Goal: Information Seeking & Learning: Learn about a topic

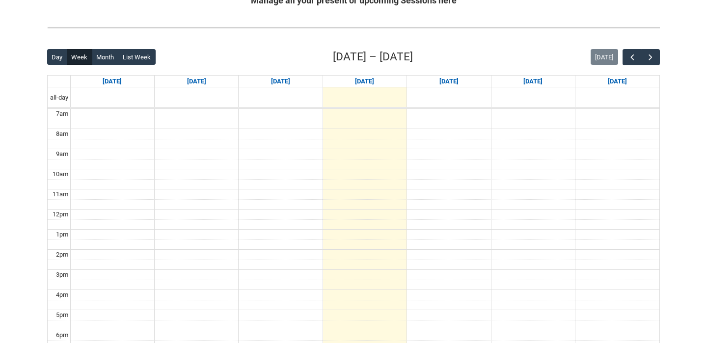
scroll to position [210, 0]
click at [103, 59] on button "Month" at bounding box center [105, 58] width 27 height 16
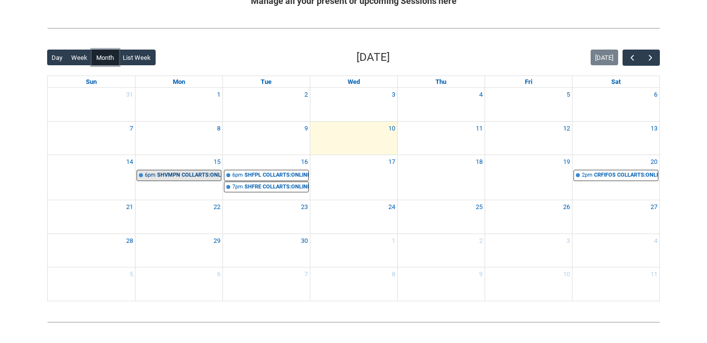
click at [182, 177] on div "SHVMPN COLLARTS:ONLINE Visual Merchandising and Productive Narratives | Online …" at bounding box center [189, 175] width 64 height 8
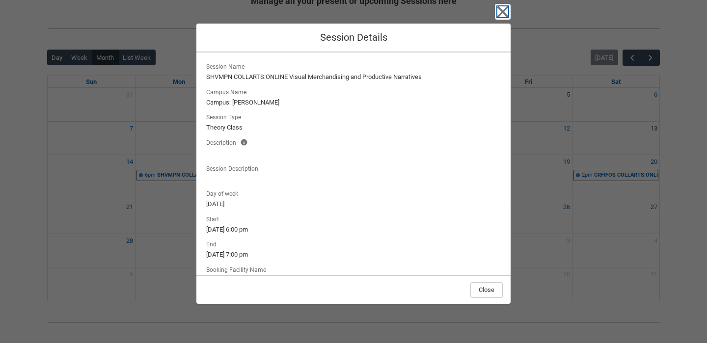
click at [501, 10] on icon "button" at bounding box center [503, 12] width 16 height 16
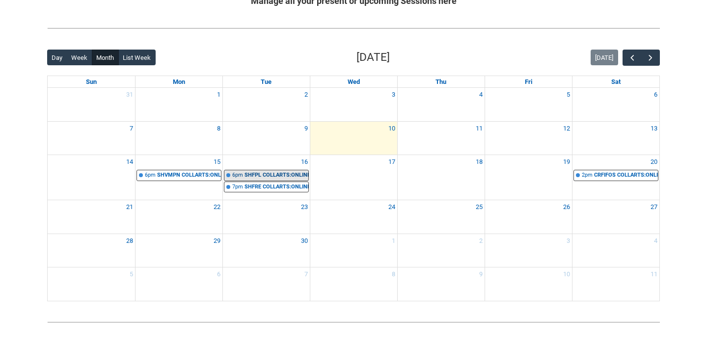
click at [255, 172] on div "SHFPL COLLARTS:ONLINE Fashion Product Lifecycle STAGE 2 | Online | [PERSON_NAME]" at bounding box center [277, 175] width 64 height 8
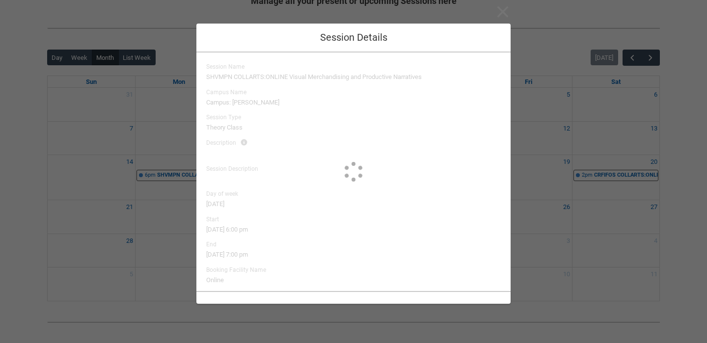
type input "[PERSON_NAME]"
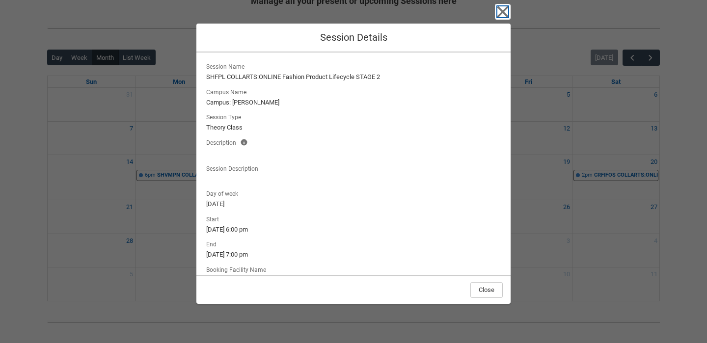
click at [504, 10] on icon "button" at bounding box center [503, 11] width 11 height 11
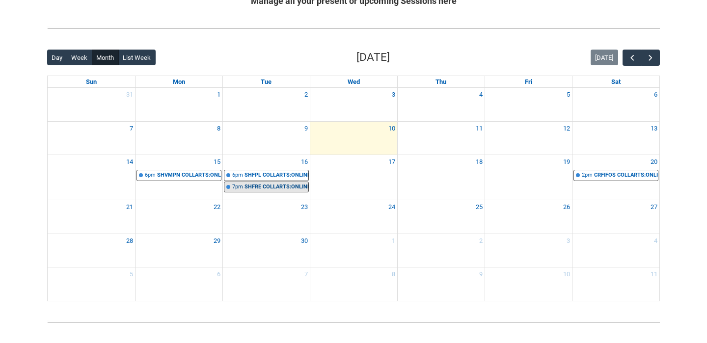
click at [302, 183] on div "SHFRE COLLARTS:ONLINE Fashion Retail Environments STAGE 2 | Online" at bounding box center [277, 187] width 64 height 8
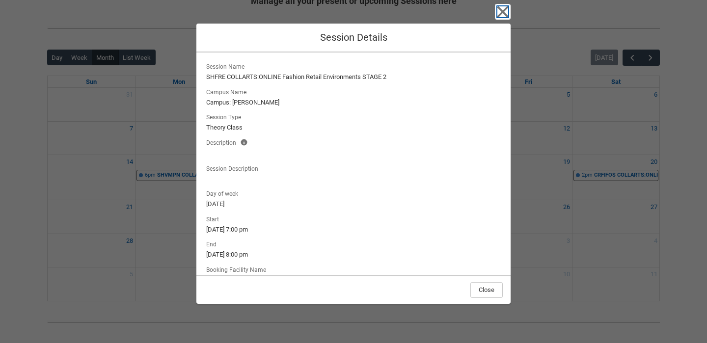
click at [503, 14] on icon "button" at bounding box center [503, 12] width 16 height 16
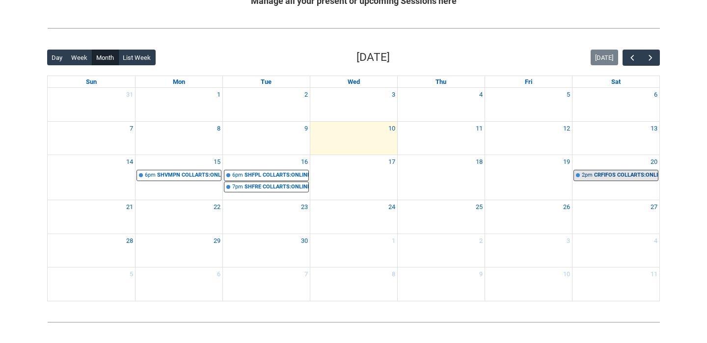
click at [611, 172] on div "CRFIFOS COLLARTS:ONLINE Industry Foundations | Online | Carus Thompson" at bounding box center [626, 175] width 64 height 8
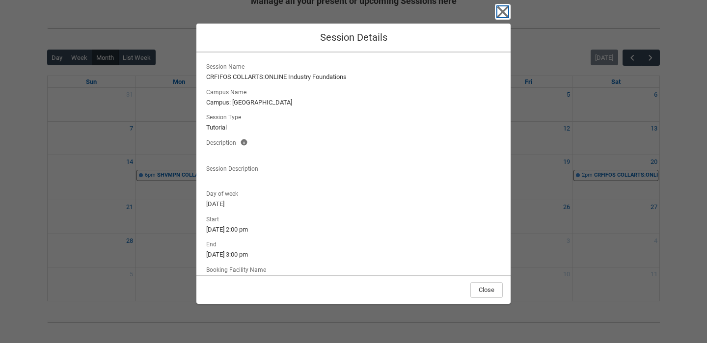
click at [504, 11] on icon "button" at bounding box center [503, 11] width 11 height 11
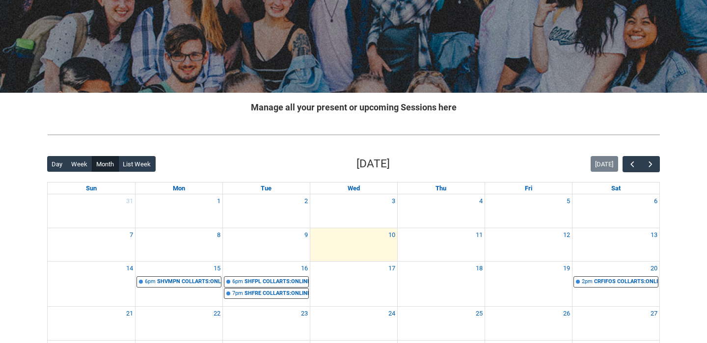
scroll to position [0, 0]
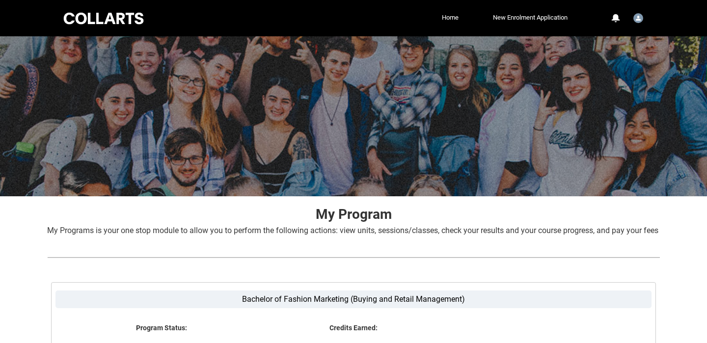
scroll to position [129, 0]
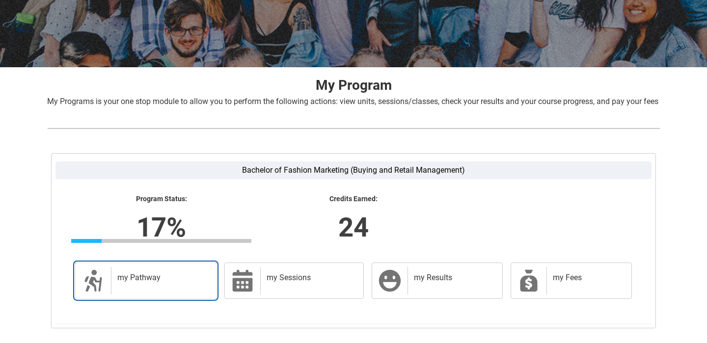
click at [144, 283] on h2 "my Pathway" at bounding box center [161, 278] width 89 height 10
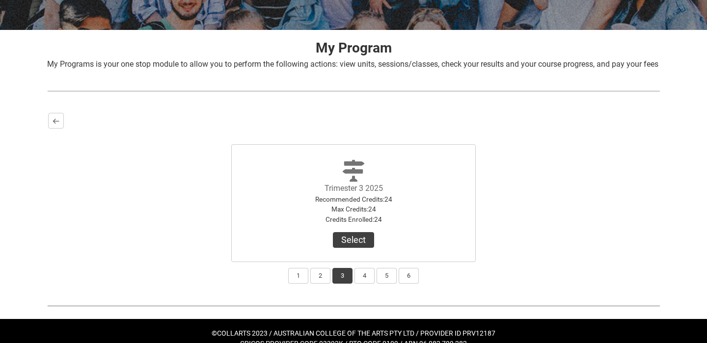
scroll to position [193, 0]
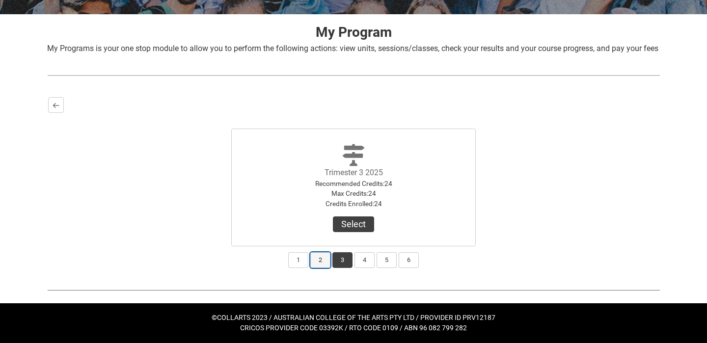
click at [324, 258] on button "2" at bounding box center [320, 260] width 20 height 16
click at [300, 257] on button "1" at bounding box center [298, 260] width 20 height 16
click at [339, 264] on button "3" at bounding box center [343, 260] width 20 height 16
click at [353, 224] on button "Select" at bounding box center [353, 225] width 41 height 16
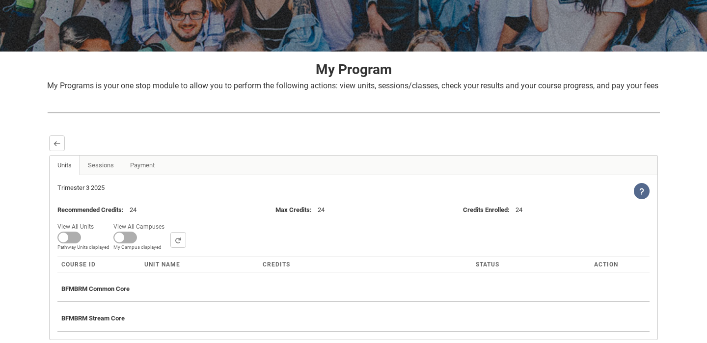
scroll to position [229, 0]
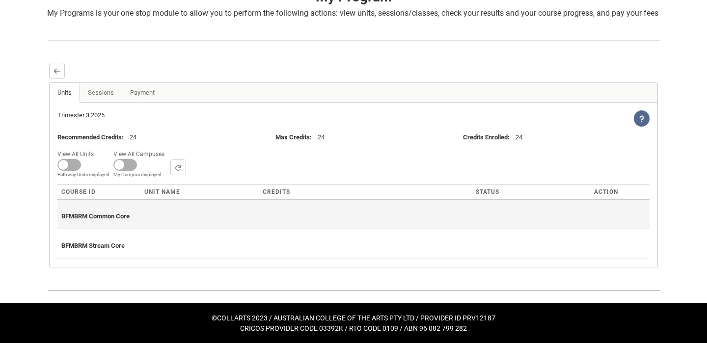
click at [325, 215] on div "BFMBRM Common Core" at bounding box center [353, 215] width 585 height 22
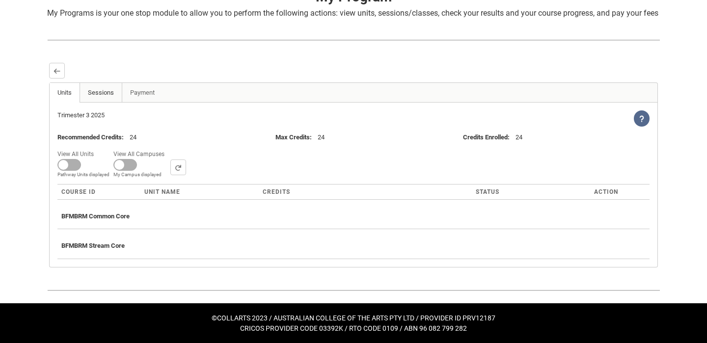
click at [101, 95] on link "Sessions" at bounding box center [101, 93] width 43 height 20
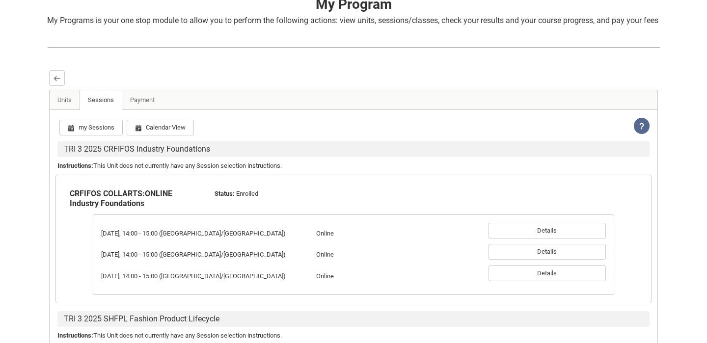
scroll to position [200, 0]
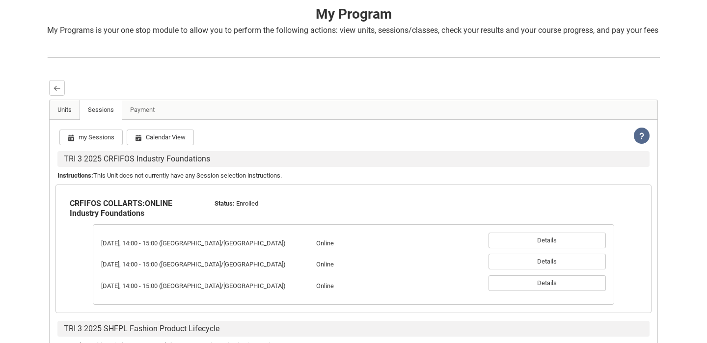
click at [64, 119] on link "Units" at bounding box center [65, 110] width 30 height 20
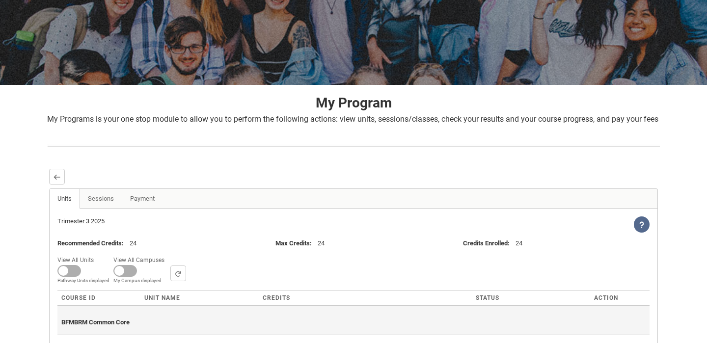
scroll to position [0, 0]
